Goal: Transaction & Acquisition: Purchase product/service

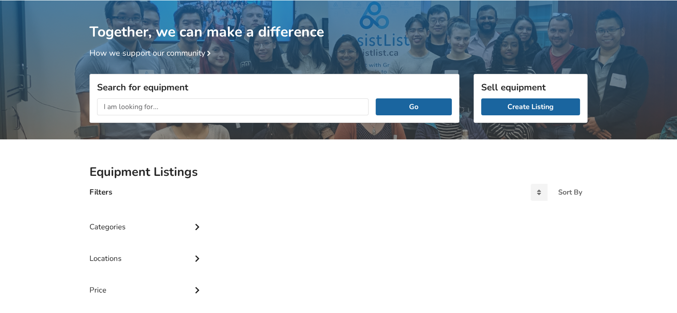
click at [205, 101] on input "text" at bounding box center [233, 106] width 272 height 17
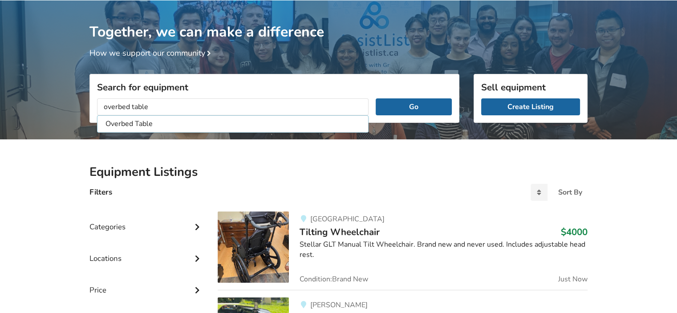
type input "overbed table"
click at [376, 98] on button "Go" at bounding box center [414, 106] width 76 height 17
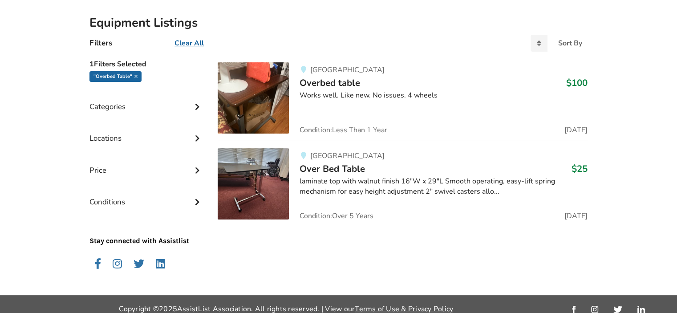
scroll to position [204, 0]
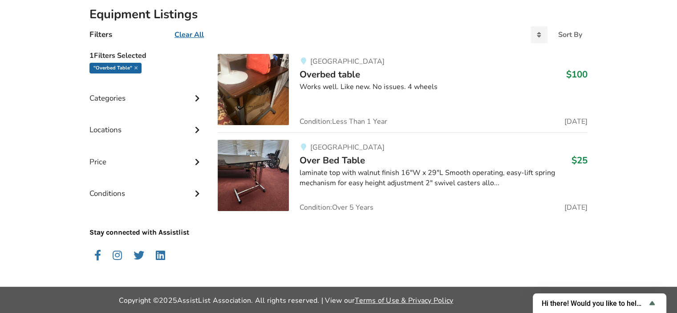
click at [487, 175] on div "laminate top with walnut finish 16"W x 29"L Smooth operating, easy-lift spring …" at bounding box center [444, 178] width 288 height 20
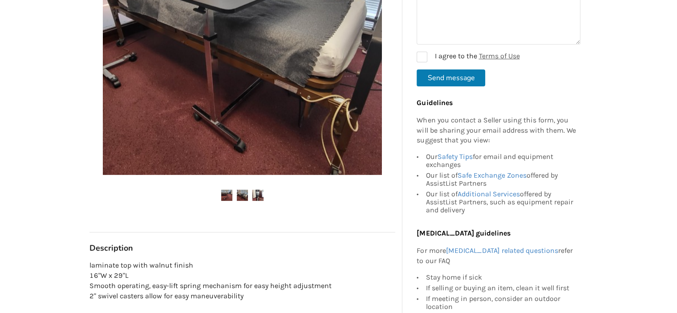
scroll to position [401, 0]
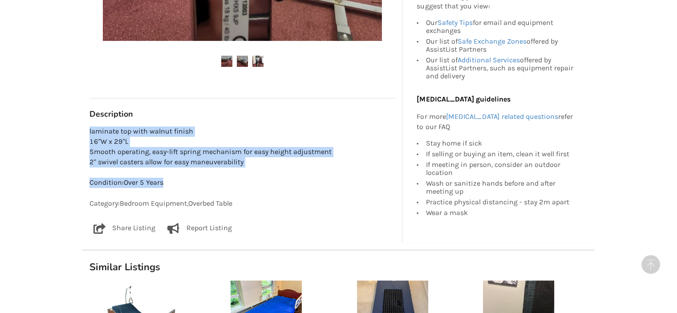
drag, startPoint x: 268, startPoint y: 179, endPoint x: 270, endPoint y: 127, distance: 52.1
click at [270, 127] on p "laminate top with walnut finish 16"W x 29"L Smooth operating, easy-lift spring …" at bounding box center [242, 146] width 306 height 41
drag, startPoint x: 272, startPoint y: 125, endPoint x: 295, endPoint y: 195, distance: 73.8
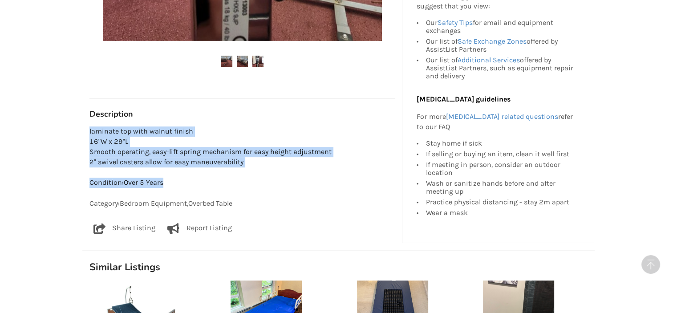
click at [295, 188] on p "Condition: Over 5 Years" at bounding box center [242, 183] width 306 height 10
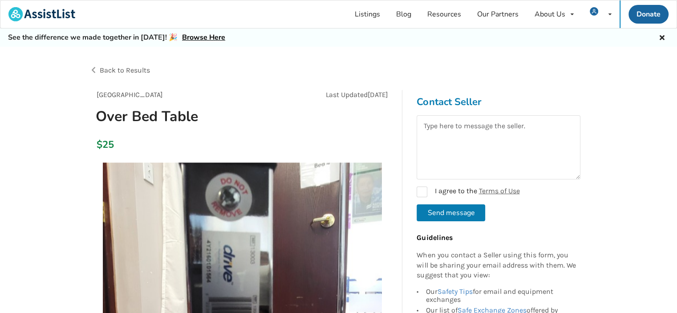
scroll to position [0, 0]
